Goal: Transaction & Acquisition: Purchase product/service

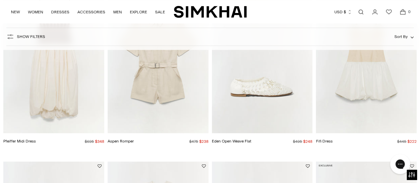
scroll to position [277, 0]
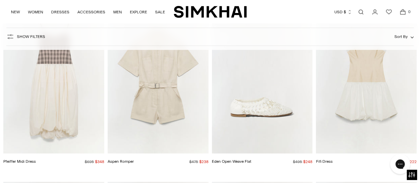
click at [0, 0] on img "Pfeiffer Midi Dress" at bounding box center [0, 0] width 0 height 0
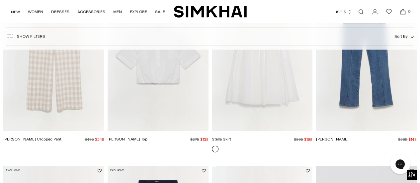
scroll to position [665, 0]
click at [0, 0] on img "Kennedy Cropped Pant" at bounding box center [0, 0] width 0 height 0
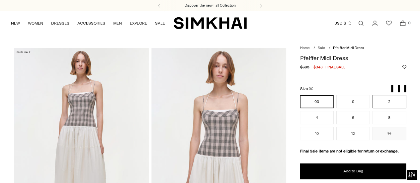
click at [381, 102] on button "2" at bounding box center [390, 101] width 34 height 13
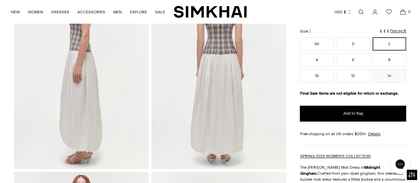
scroll to position [273, 0]
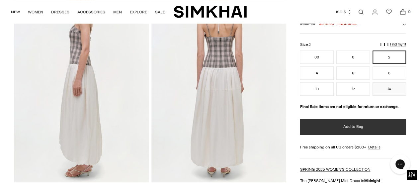
click at [339, 128] on button "Add to Bag" at bounding box center [353, 127] width 106 height 16
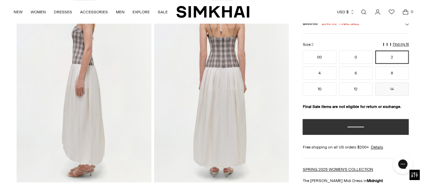
scroll to position [188, 0]
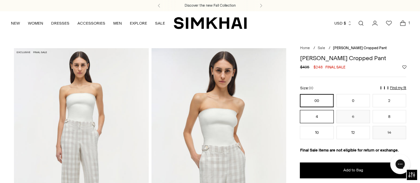
click at [317, 112] on button "4" at bounding box center [317, 116] width 34 height 13
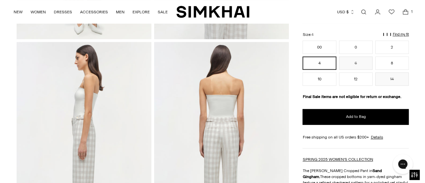
scroll to position [211, 0]
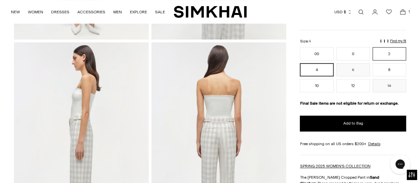
click at [384, 55] on button "2" at bounding box center [390, 53] width 34 height 13
click at [310, 70] on button "4" at bounding box center [317, 69] width 34 height 13
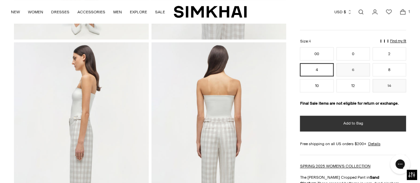
click at [339, 126] on button "Add to Bag" at bounding box center [353, 124] width 106 height 16
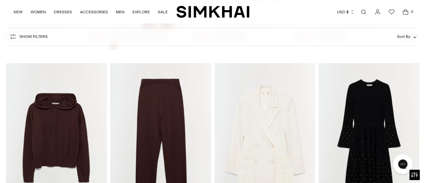
scroll to position [8959, 0]
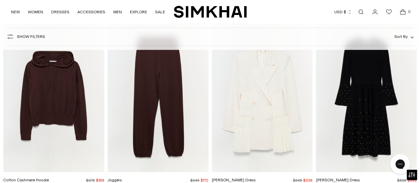
click at [403, 12] on icon "Open cart modal" at bounding box center [402, 12] width 9 height 7
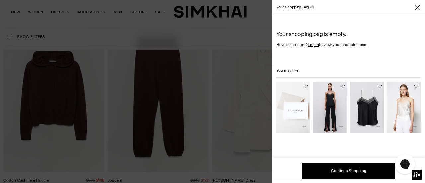
click at [418, 8] on icon "Close" at bounding box center [417, 7] width 5 height 5
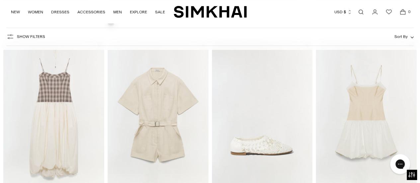
scroll to position [238, 0]
click at [0, 0] on img "Pfeiffer Midi Dress" at bounding box center [0, 0] width 0 height 0
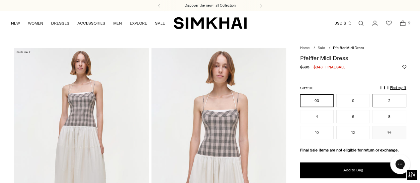
click at [379, 98] on button "2" at bounding box center [390, 100] width 34 height 13
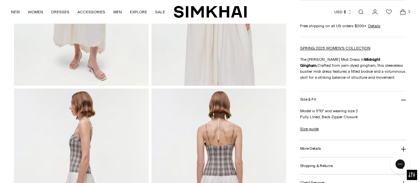
scroll to position [188, 0]
